Goal: Find specific page/section: Find specific page/section

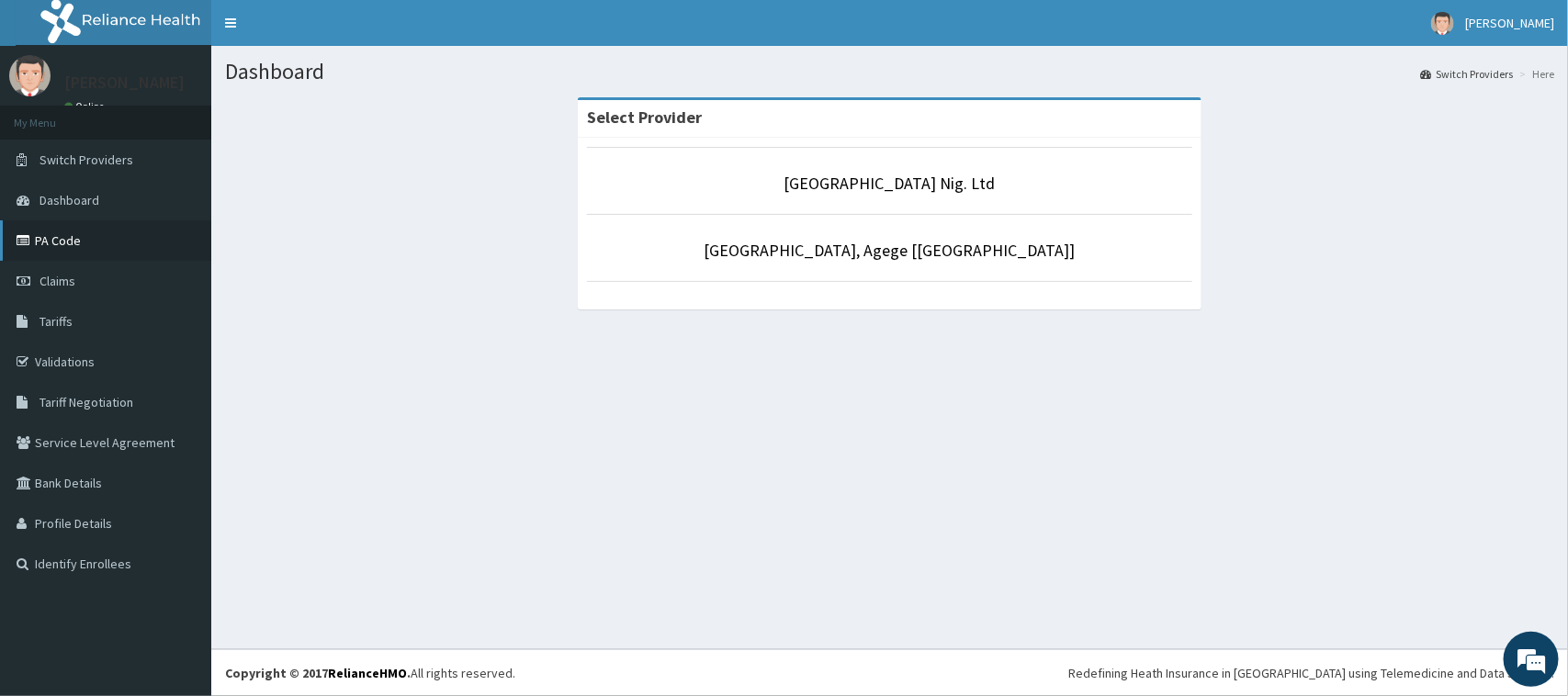
click at [70, 245] on link "PA Code" at bounding box center [106, 240] width 211 height 41
click at [69, 239] on link "PA Code" at bounding box center [106, 240] width 211 height 41
